Goal: Find specific page/section: Find specific page/section

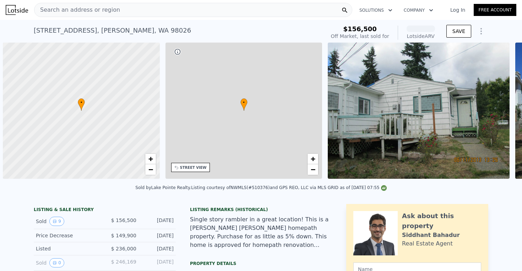
scroll to position [0, 3]
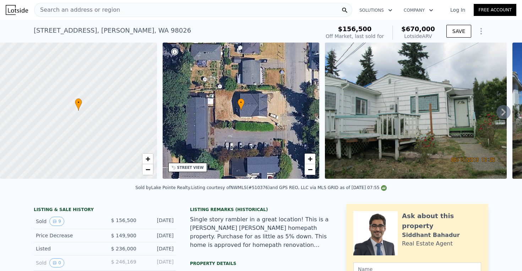
click at [181, 8] on div "Search an address or region" at bounding box center [193, 10] width 318 height 14
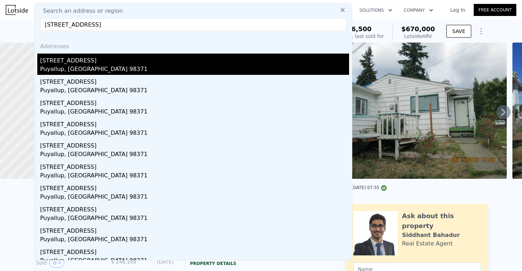
type input "[STREET_ADDRESS]"
click at [72, 58] on div "[STREET_ADDRESS]" at bounding box center [194, 59] width 309 height 11
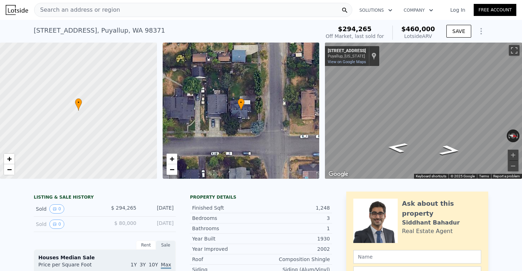
click at [175, 11] on div "Search an address or region" at bounding box center [193, 10] width 318 height 14
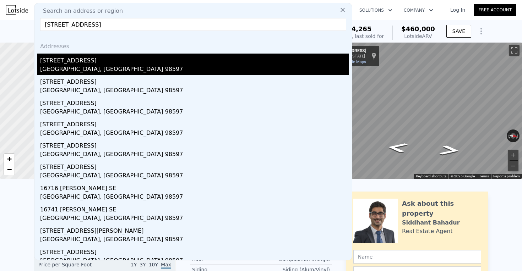
type input "[STREET_ADDRESS]"
click at [95, 66] on div "[GEOGRAPHIC_DATA], [GEOGRAPHIC_DATA] 98597" at bounding box center [194, 70] width 309 height 10
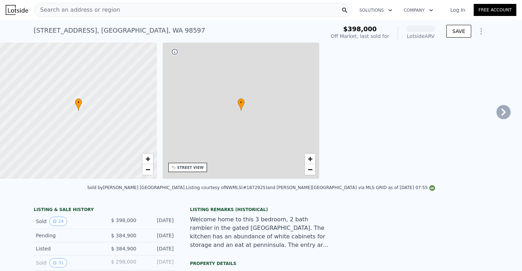
scroll to position [0, 165]
